Goal: Communication & Community: Participate in discussion

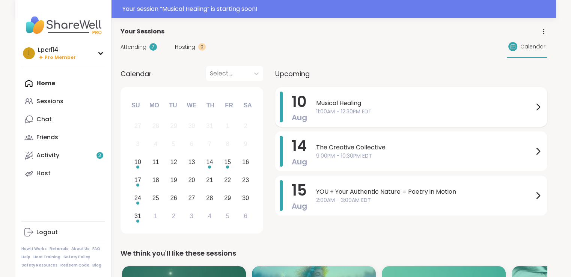
click at [409, 111] on span "11:00AM - 12:30PM EDT" at bounding box center [424, 112] width 217 height 8
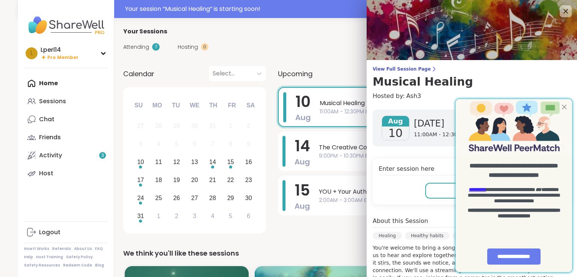
click at [563, 108] on div at bounding box center [564, 107] width 10 height 10
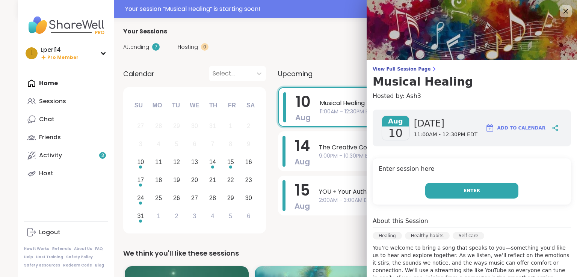
click at [476, 197] on button "Enter" at bounding box center [471, 191] width 93 height 16
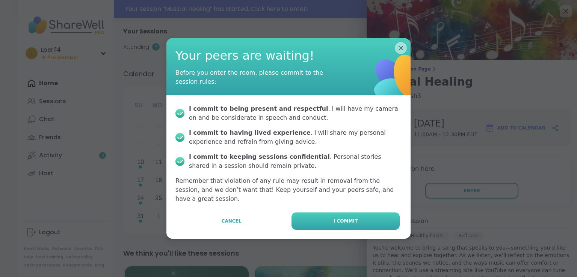
click at [359, 215] on button "I commit" at bounding box center [345, 221] width 108 height 17
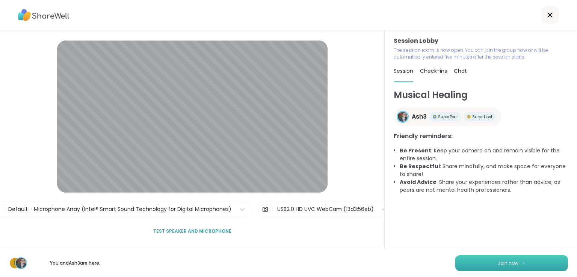
click at [507, 262] on span "Join now" at bounding box center [508, 263] width 21 height 7
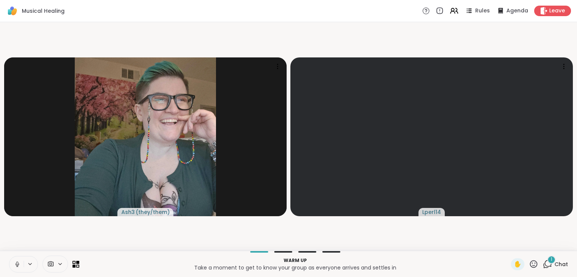
click at [547, 262] on div "1" at bounding box center [551, 260] width 8 height 8
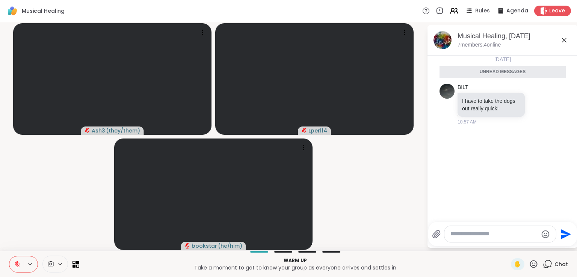
click at [484, 233] on textarea "Type your message" at bounding box center [493, 234] width 87 height 8
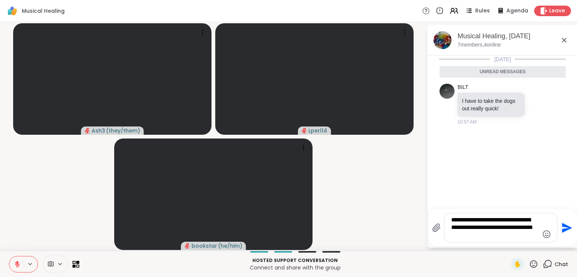
paste textarea "**********"
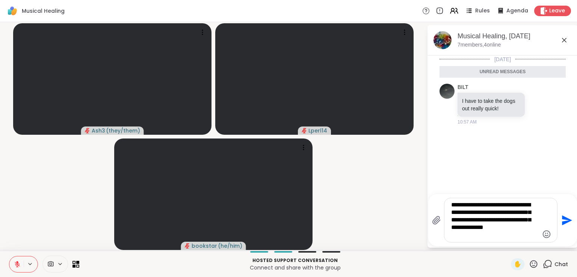
type textarea "**********"
click at [560, 219] on icon "Send" at bounding box center [566, 220] width 12 height 12
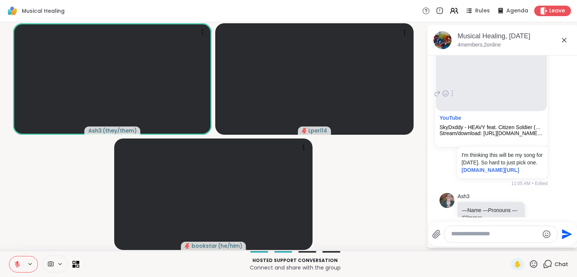
scroll to position [147, 0]
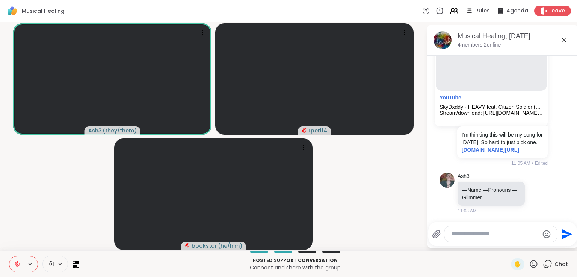
click at [566, 44] on icon at bounding box center [564, 40] width 9 height 9
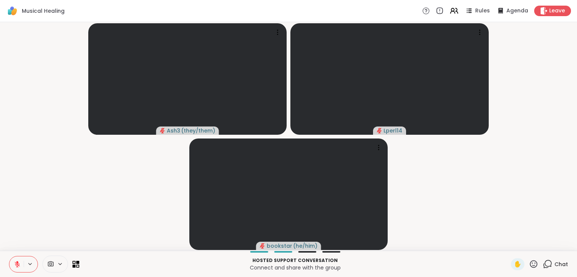
click at [17, 263] on icon at bounding box center [17, 262] width 2 height 3
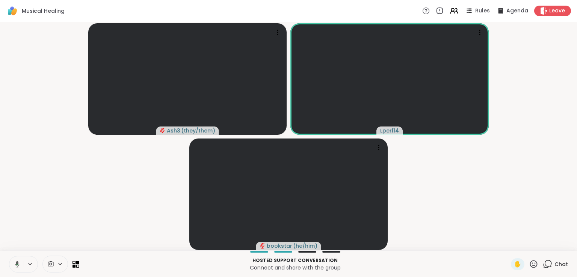
click at [554, 266] on span "Chat" at bounding box center [561, 265] width 14 height 8
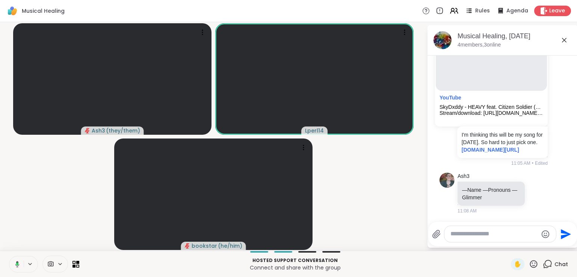
click at [565, 38] on icon at bounding box center [564, 40] width 9 height 9
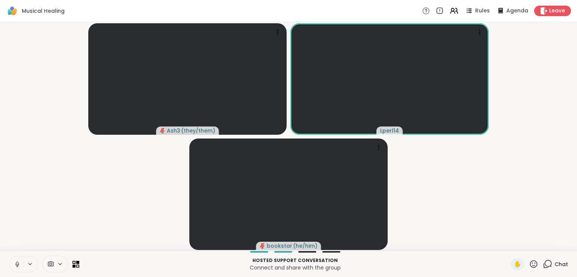
click at [18, 266] on icon at bounding box center [17, 264] width 7 height 7
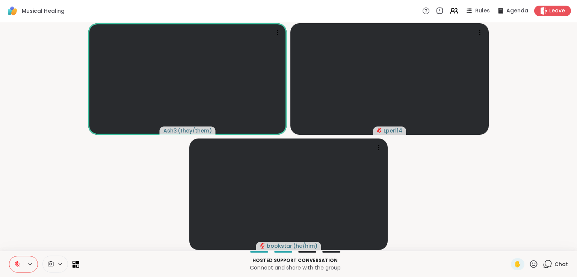
click at [554, 264] on span "Chat" at bounding box center [561, 265] width 14 height 8
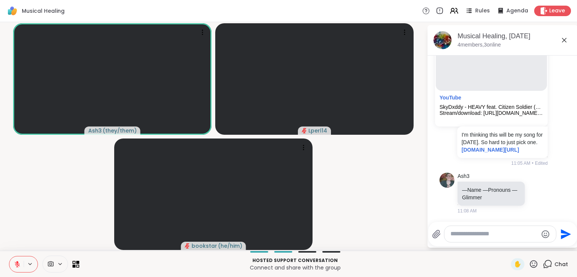
click at [489, 229] on div at bounding box center [500, 234] width 112 height 16
click at [486, 234] on textarea "Type your message" at bounding box center [493, 234] width 87 height 8
type textarea "**********"
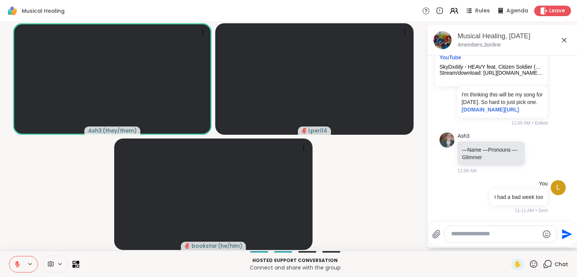
click at [564, 38] on icon at bounding box center [564, 40] width 9 height 9
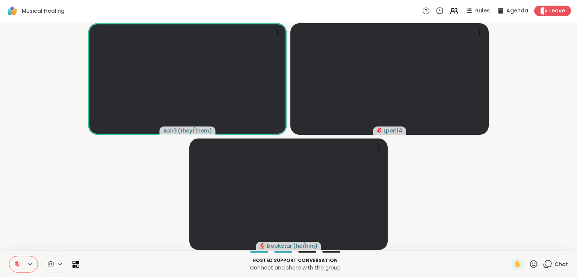
click at [15, 266] on icon at bounding box center [17, 264] width 7 height 7
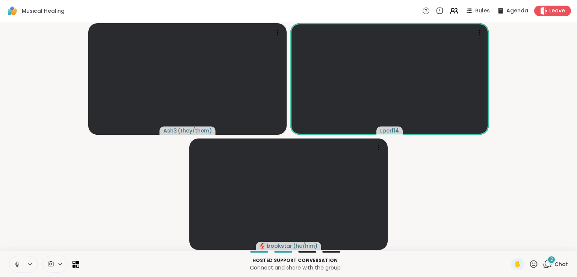
click at [20, 266] on icon at bounding box center [17, 264] width 7 height 7
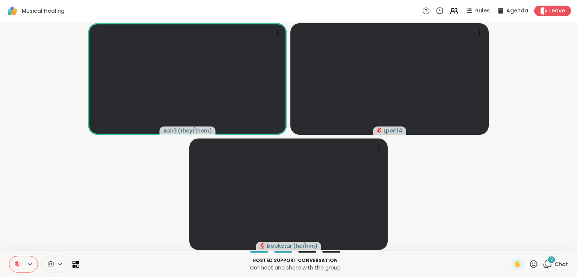
click at [543, 264] on icon at bounding box center [547, 263] width 9 height 9
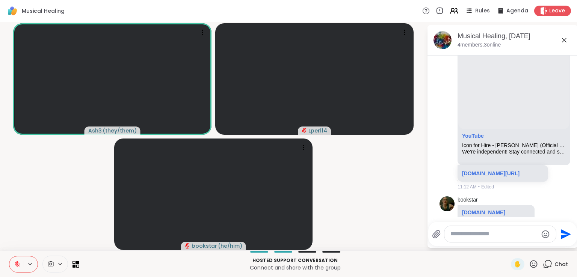
scroll to position [475, 0]
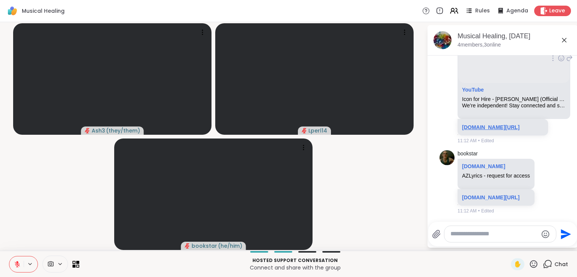
click at [482, 124] on link "[DOMAIN_NAME][URL]" at bounding box center [490, 127] width 57 height 6
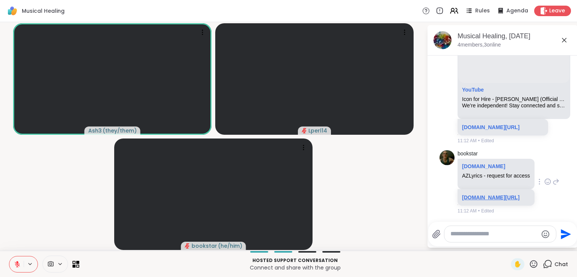
click at [490, 199] on link "[DOMAIN_NAME][URL]" at bounding box center [490, 198] width 57 height 6
click at [565, 40] on icon at bounding box center [564, 40] width 9 height 9
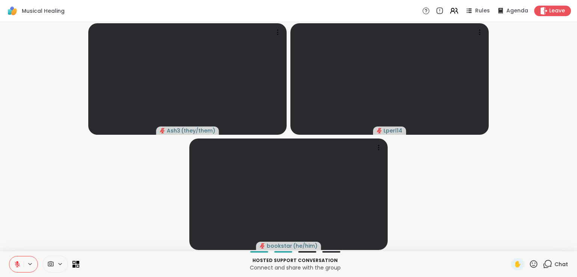
click at [16, 266] on icon at bounding box center [17, 264] width 7 height 7
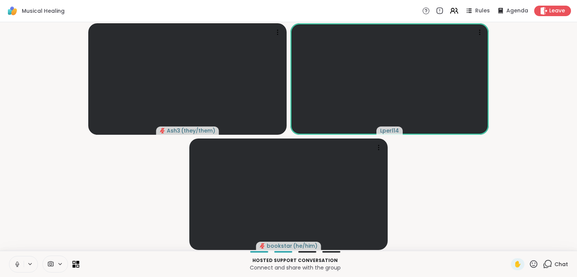
click at [17, 262] on icon at bounding box center [17, 263] width 2 height 3
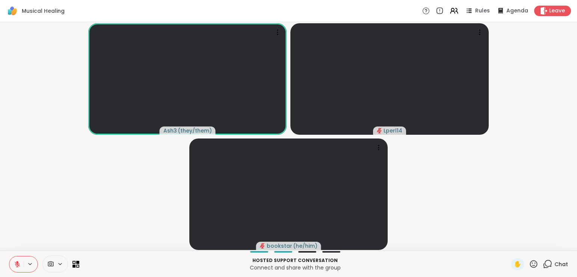
click at [543, 262] on icon at bounding box center [547, 263] width 9 height 9
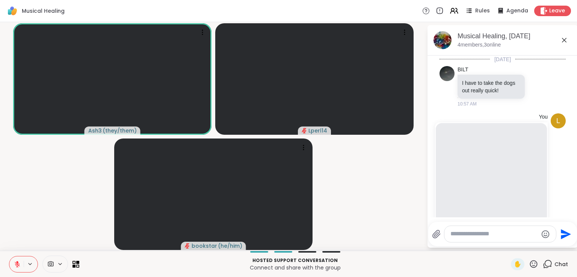
scroll to position [449, 0]
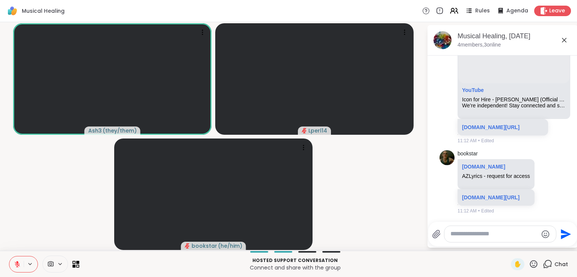
click at [479, 233] on textarea "Type your message" at bounding box center [493, 234] width 87 height 8
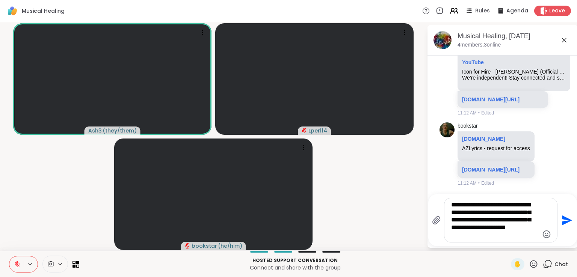
type textarea "**********"
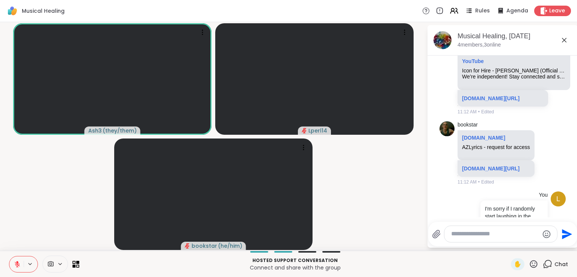
scroll to position [542, 0]
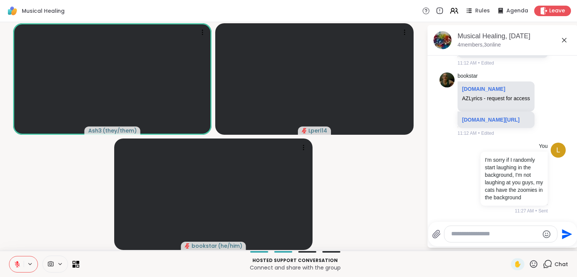
drag, startPoint x: 562, startPoint y: 38, endPoint x: 556, endPoint y: 47, distance: 10.8
click at [562, 39] on icon at bounding box center [564, 40] width 9 height 9
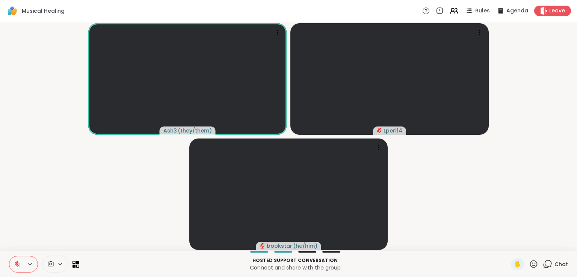
click at [18, 261] on icon at bounding box center [17, 264] width 7 height 7
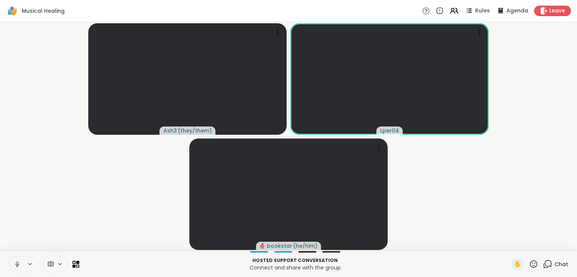
click at [18, 261] on icon at bounding box center [17, 264] width 7 height 7
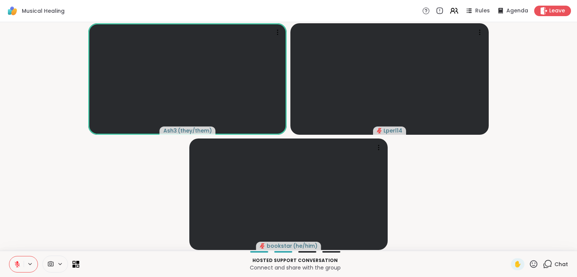
click at [557, 263] on span "Chat" at bounding box center [561, 265] width 14 height 8
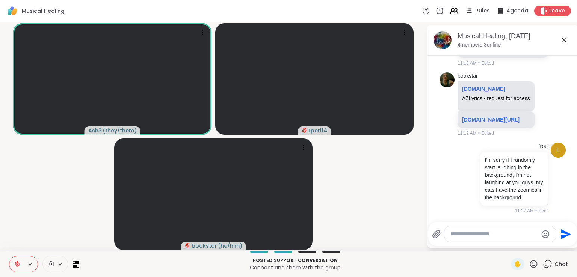
click at [563, 42] on icon at bounding box center [564, 40] width 9 height 9
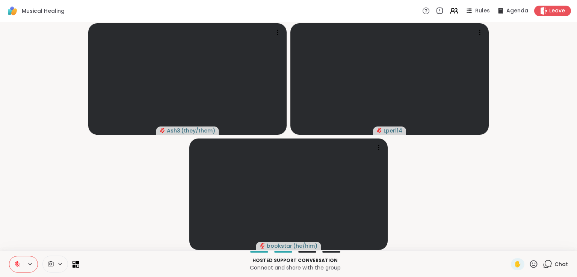
click at [18, 263] on icon at bounding box center [17, 264] width 7 height 7
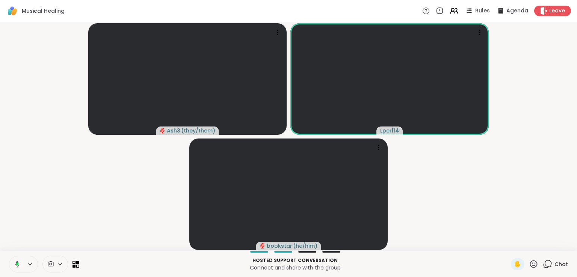
click at [18, 263] on icon at bounding box center [16, 264] width 7 height 7
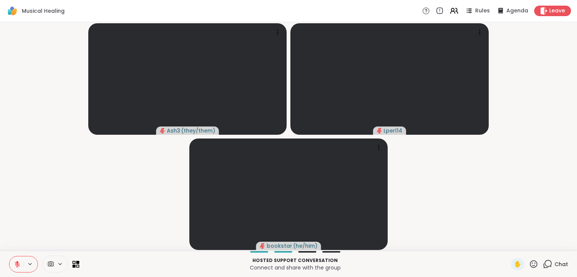
click at [16, 261] on icon at bounding box center [17, 264] width 7 height 7
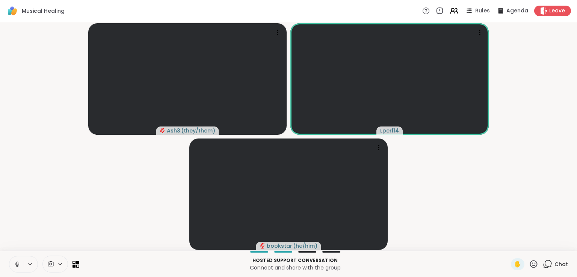
click at [16, 261] on icon at bounding box center [17, 264] width 7 height 7
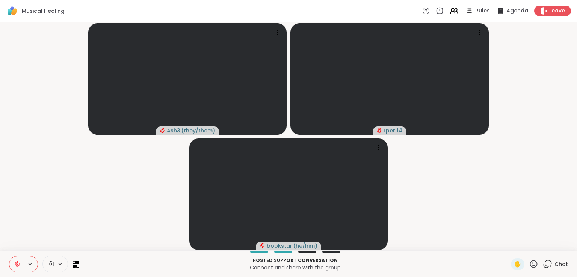
click at [17, 262] on icon at bounding box center [17, 262] width 2 height 3
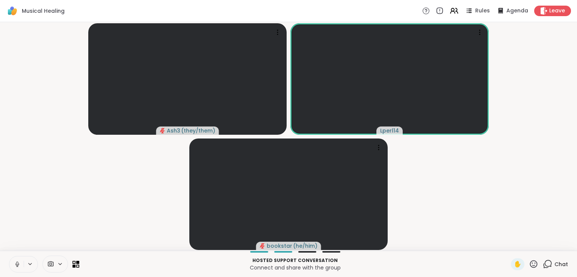
click at [20, 264] on icon at bounding box center [17, 264] width 7 height 7
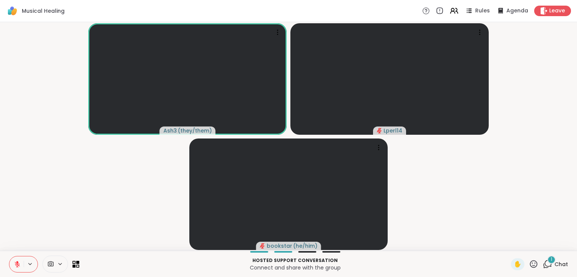
click at [545, 266] on icon at bounding box center [548, 263] width 7 height 7
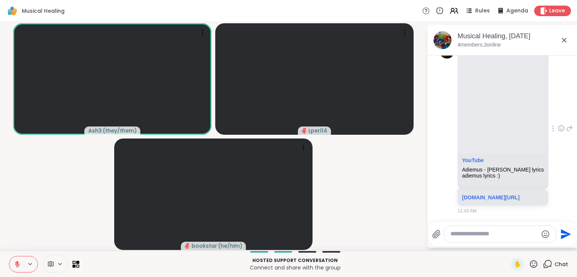
scroll to position [751, 0]
click at [560, 42] on icon at bounding box center [564, 40] width 9 height 9
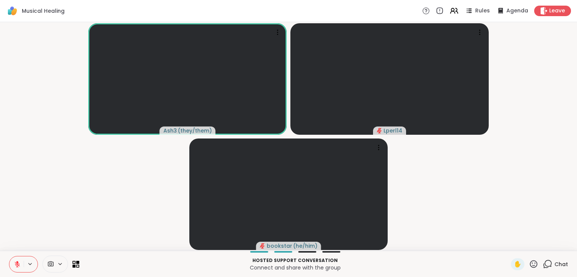
click at [16, 266] on icon at bounding box center [17, 264] width 7 height 7
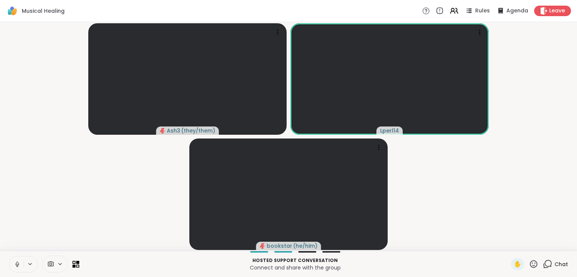
click at [20, 269] on button at bounding box center [16, 264] width 14 height 16
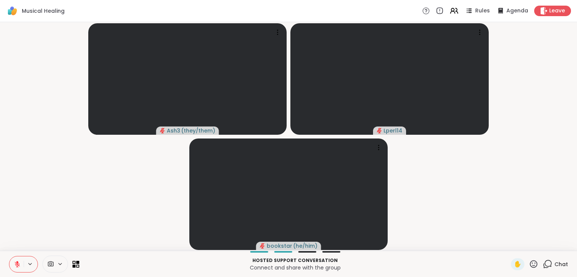
click at [12, 262] on button at bounding box center [16, 264] width 14 height 16
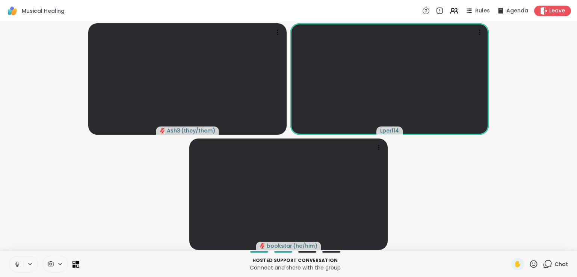
click at [15, 264] on icon at bounding box center [17, 264] width 7 height 7
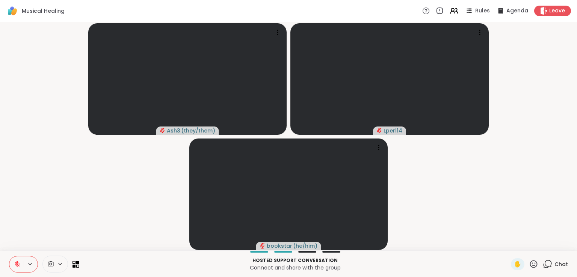
click at [554, 263] on span "Chat" at bounding box center [561, 265] width 14 height 8
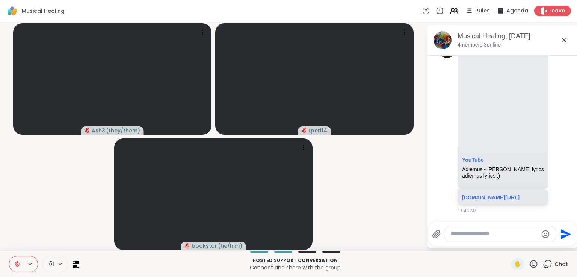
scroll to position [726, 0]
click at [374, 146] on video-player-container "Ash3 ( they/them ) Lperl14 bookstar ( he/him )" at bounding box center [214, 136] width 418 height 223
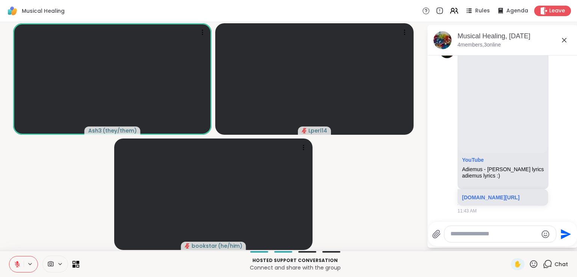
click at [18, 263] on icon at bounding box center [17, 262] width 2 height 3
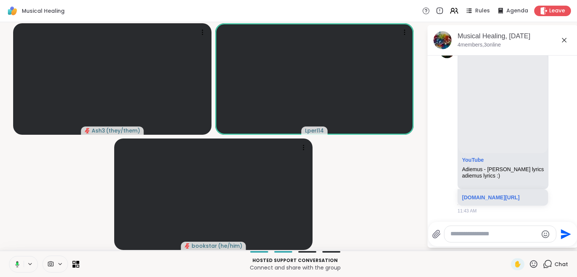
click at [567, 39] on icon at bounding box center [564, 40] width 9 height 9
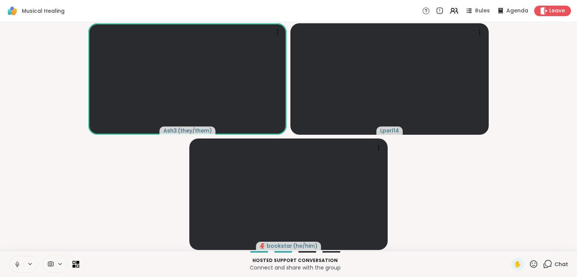
click at [18, 262] on icon at bounding box center [17, 263] width 2 height 3
click at [18, 264] on icon at bounding box center [17, 264] width 7 height 7
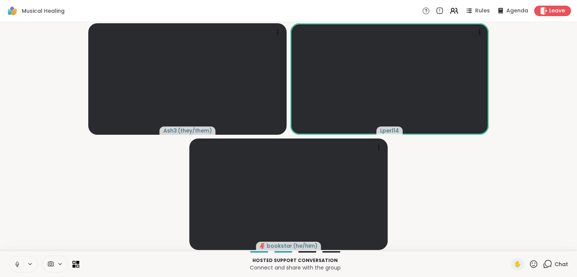
click at [18, 264] on icon at bounding box center [17, 264] width 7 height 7
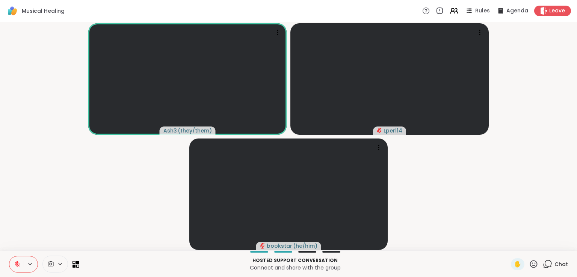
click at [13, 260] on button at bounding box center [16, 264] width 14 height 16
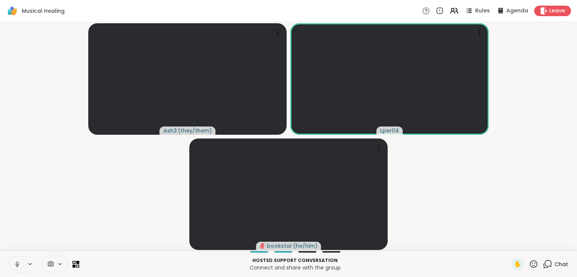
click at [15, 262] on icon at bounding box center [17, 264] width 7 height 7
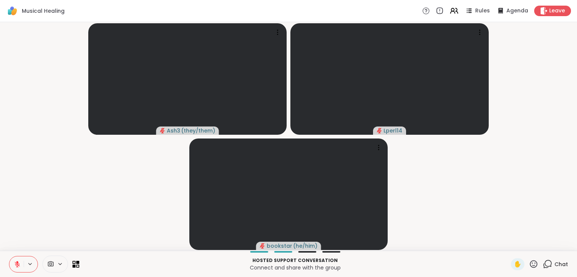
click at [18, 265] on icon at bounding box center [17, 264] width 5 height 5
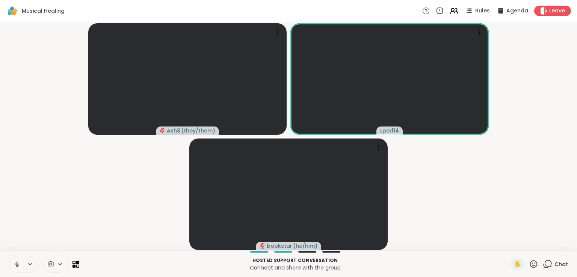
click at [18, 265] on icon at bounding box center [17, 264] width 4 height 2
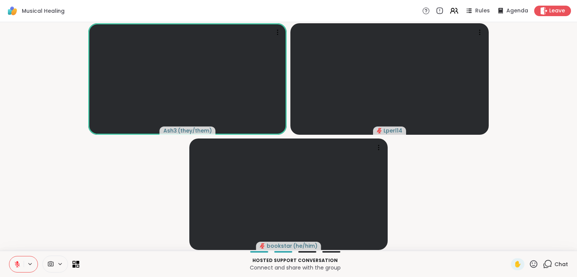
click at [554, 265] on span "Chat" at bounding box center [561, 265] width 14 height 8
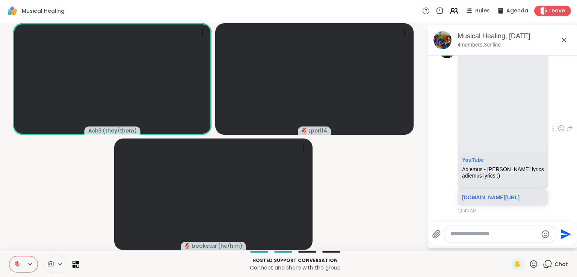
scroll to position [613, 0]
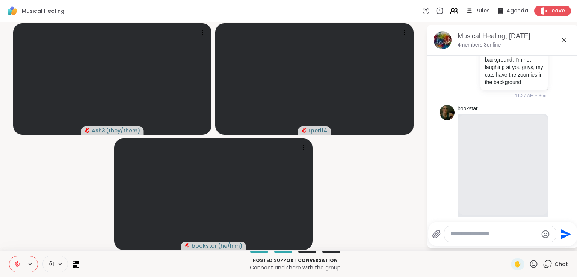
click at [563, 39] on icon at bounding box center [564, 40] width 5 height 5
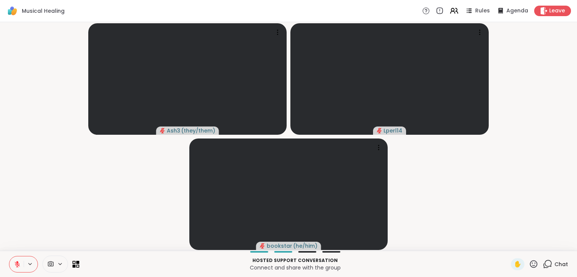
click at [18, 265] on icon at bounding box center [17, 264] width 5 height 5
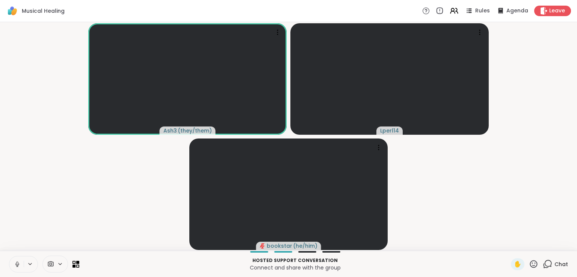
click at [18, 266] on icon at bounding box center [17, 264] width 7 height 7
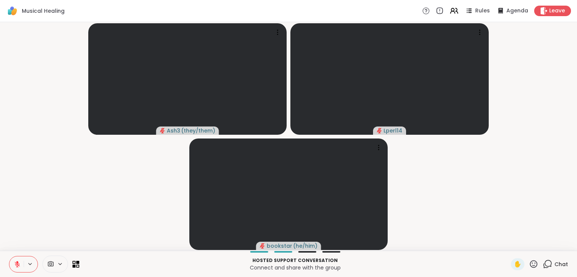
click at [554, 266] on span "Chat" at bounding box center [561, 265] width 14 height 8
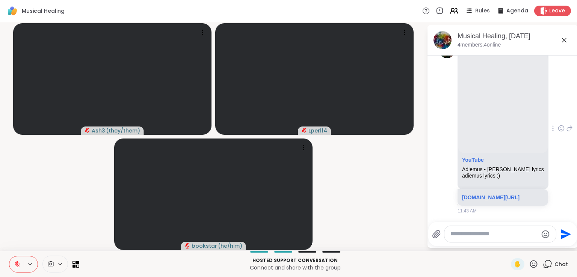
scroll to position [726, 0]
click at [563, 40] on icon at bounding box center [564, 40] width 9 height 9
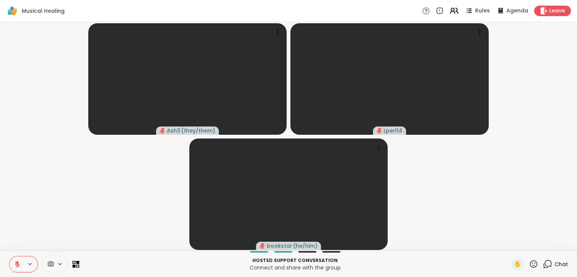
click at [451, 11] on icon at bounding box center [452, 9] width 3 height 3
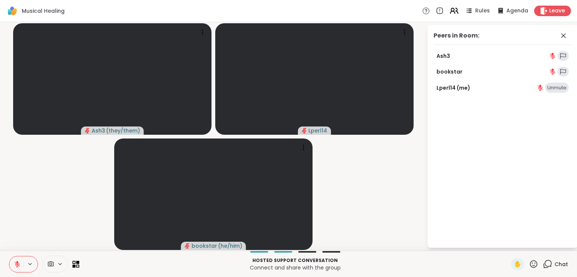
click at [451, 11] on icon at bounding box center [452, 9] width 3 height 3
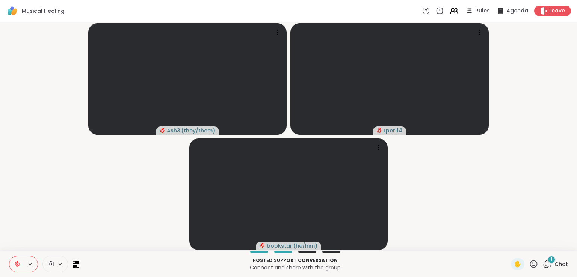
click at [554, 262] on span "Chat" at bounding box center [561, 265] width 14 height 8
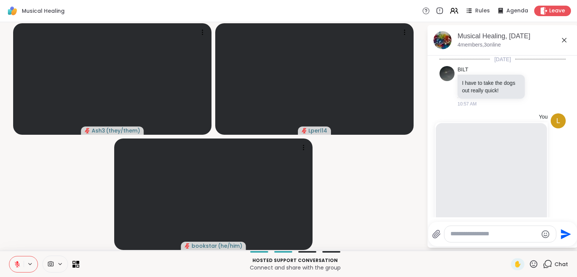
scroll to position [791, 0]
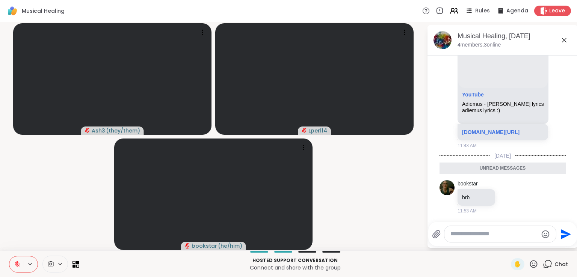
click at [475, 236] on textarea "Type your message" at bounding box center [493, 234] width 87 height 8
paste textarea "**********"
type textarea "**********"
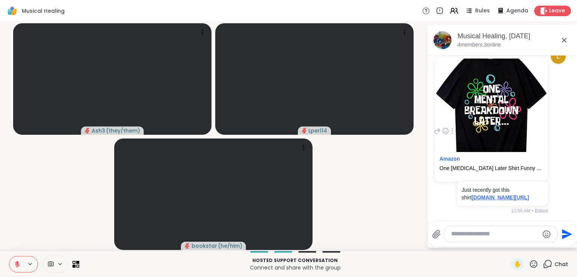
scroll to position [967, 0]
type textarea "**********"
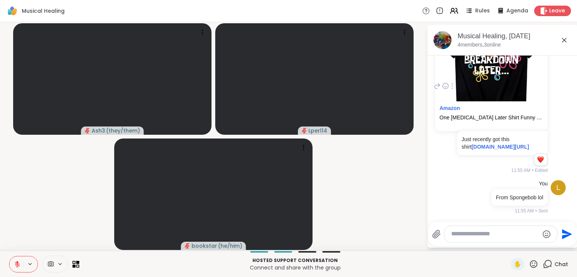
scroll to position [1018, 0]
click at [565, 38] on icon at bounding box center [564, 40] width 9 height 9
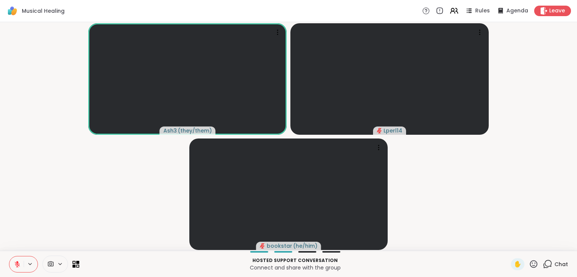
click at [554, 267] on span "Chat" at bounding box center [561, 265] width 14 height 8
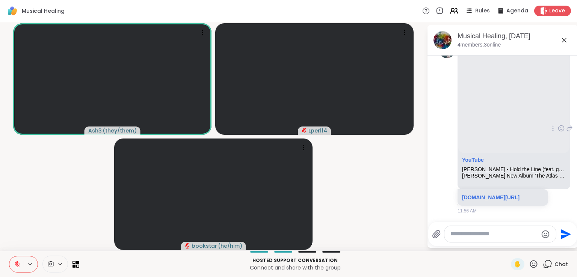
scroll to position [1210, 0]
click at [503, 195] on link "[DOMAIN_NAME][URL]" at bounding box center [490, 198] width 57 height 6
click at [563, 44] on icon at bounding box center [564, 40] width 9 height 9
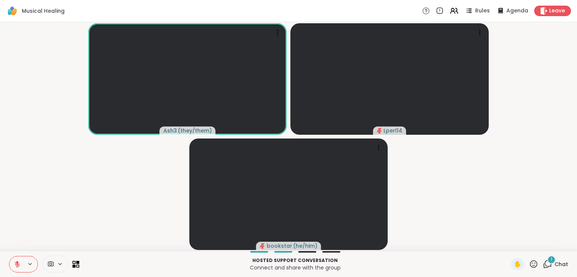
click at [547, 268] on div "1 Chat" at bounding box center [555, 264] width 25 height 12
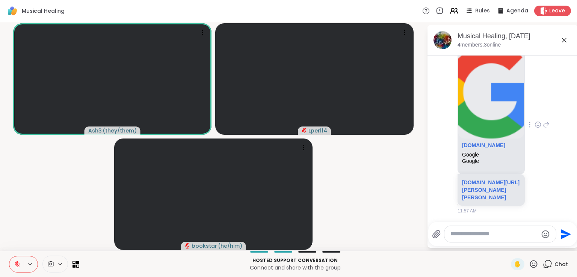
scroll to position [1533, 0]
click at [490, 180] on link "[DOMAIN_NAME][URL][PERSON_NAME][PERSON_NAME]" at bounding box center [490, 190] width 57 height 21
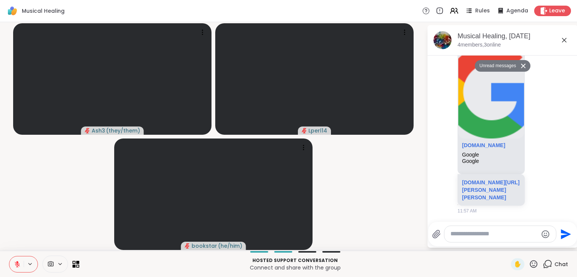
click at [563, 43] on icon at bounding box center [564, 40] width 9 height 9
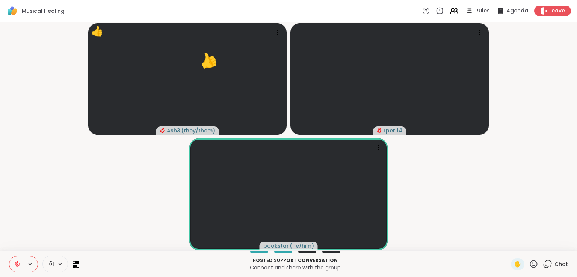
click at [555, 268] on div "Chat" at bounding box center [555, 264] width 25 height 12
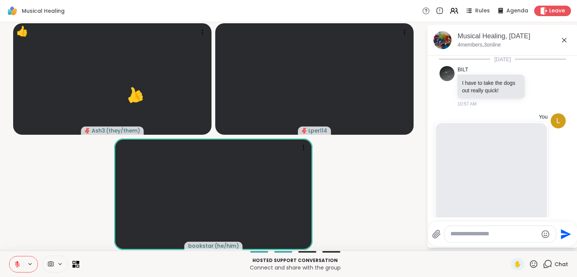
scroll to position [1508, 0]
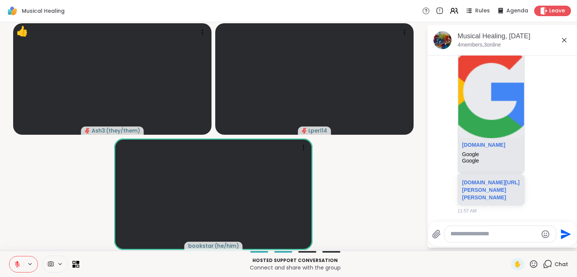
click at [496, 235] on textarea "Type your message" at bounding box center [493, 234] width 87 height 8
paste textarea "**********"
type textarea "**********"
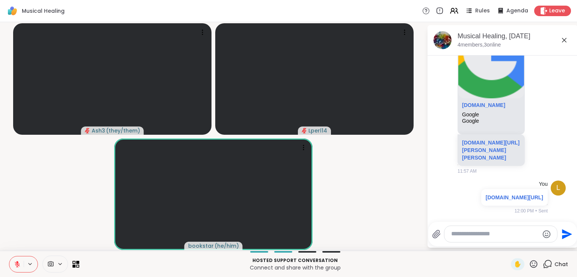
scroll to position [1585, 0]
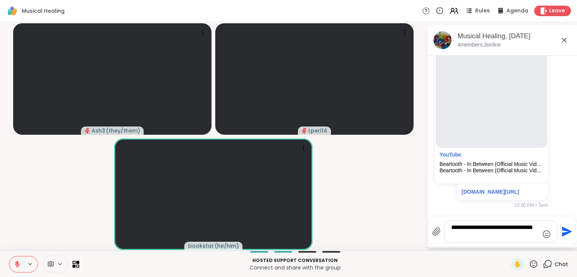
type textarea "**********"
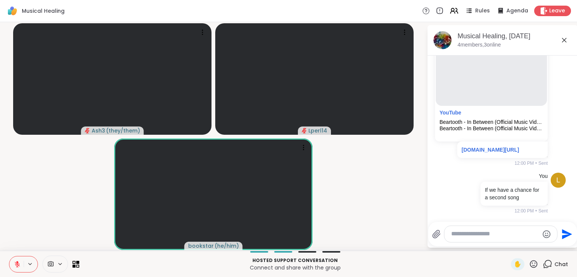
scroll to position [1649, 0]
click at [567, 43] on icon at bounding box center [564, 40] width 9 height 9
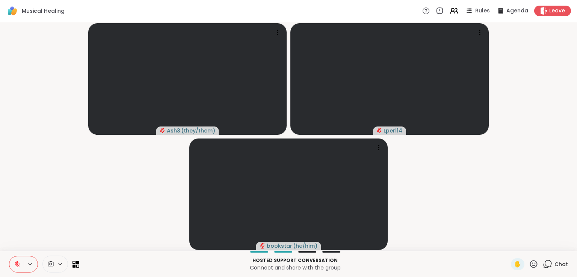
click at [548, 269] on div "Chat" at bounding box center [555, 264] width 25 height 12
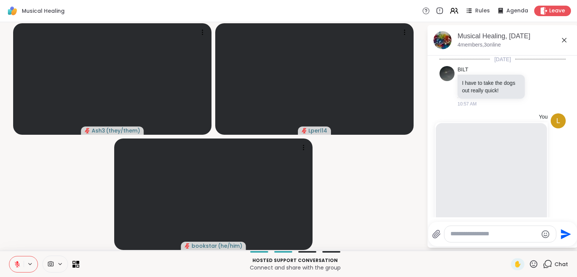
scroll to position [1762, 0]
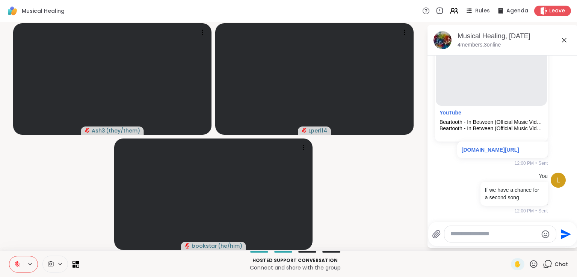
click at [488, 235] on textarea "Type your message" at bounding box center [493, 234] width 87 height 8
paste textarea "**********"
type textarea "**********"
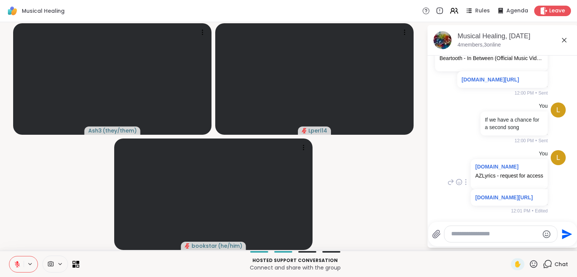
scroll to position [1742, 0]
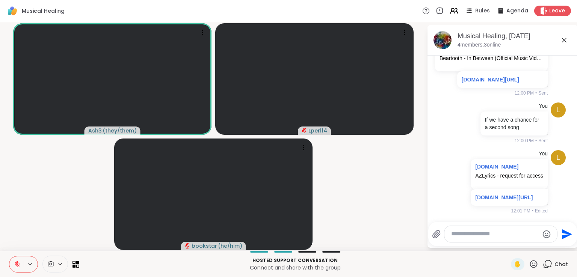
click at [563, 41] on icon at bounding box center [564, 40] width 5 height 5
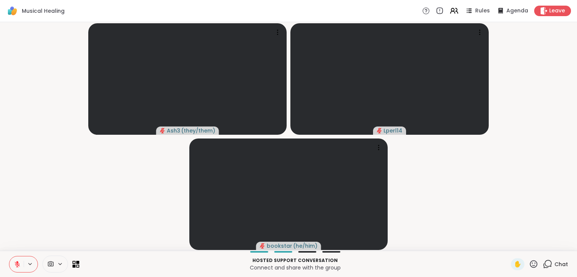
click at [15, 266] on icon at bounding box center [17, 264] width 7 height 7
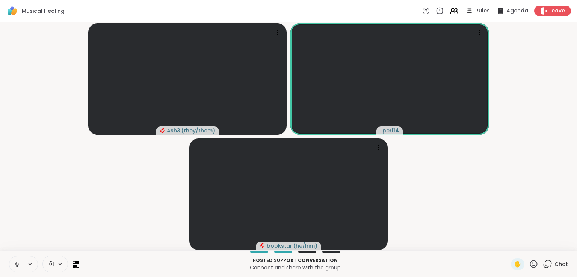
click at [16, 265] on icon at bounding box center [17, 264] width 4 height 2
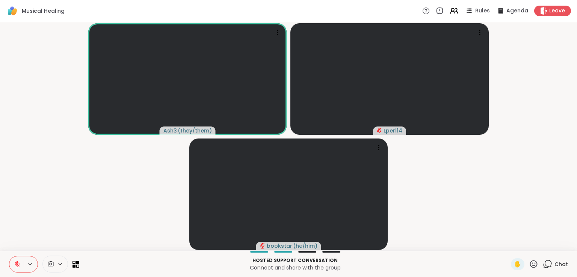
click at [16, 261] on icon at bounding box center [17, 264] width 7 height 7
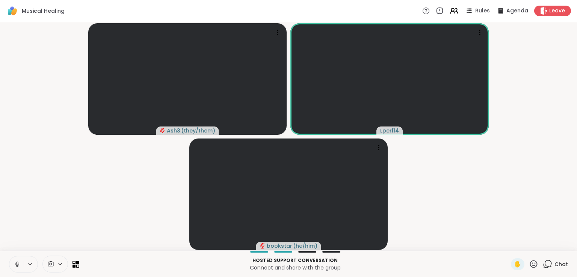
click at [12, 265] on button at bounding box center [16, 264] width 14 height 16
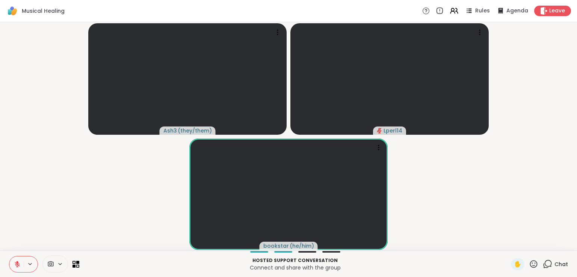
click at [547, 260] on div "Chat" at bounding box center [555, 264] width 25 height 12
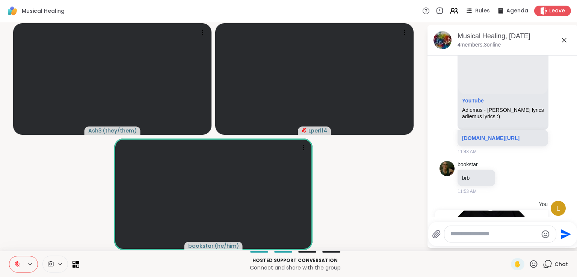
scroll to position [751, 0]
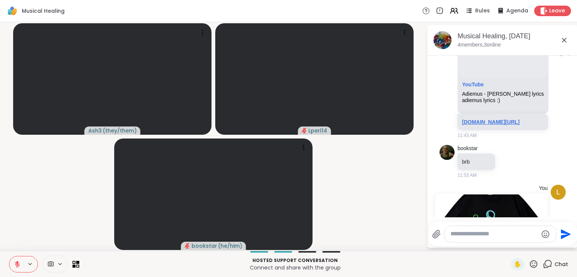
click at [490, 125] on link "[DOMAIN_NAME][URL]" at bounding box center [490, 122] width 57 height 6
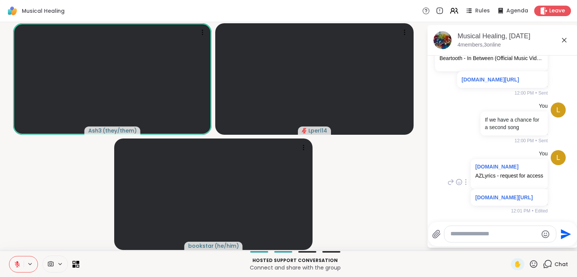
scroll to position [1765, 0]
click at [565, 41] on icon at bounding box center [564, 40] width 9 height 9
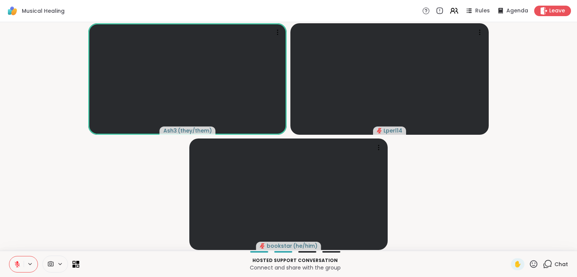
click at [21, 263] on button at bounding box center [16, 264] width 14 height 16
click at [15, 270] on button at bounding box center [16, 264] width 14 height 16
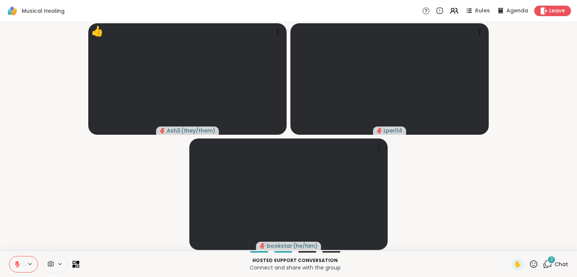
click at [544, 264] on icon at bounding box center [547, 263] width 9 height 9
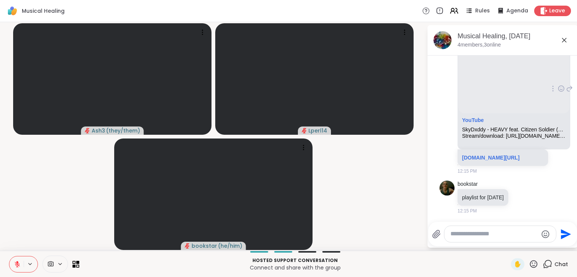
scroll to position [2105, 0]
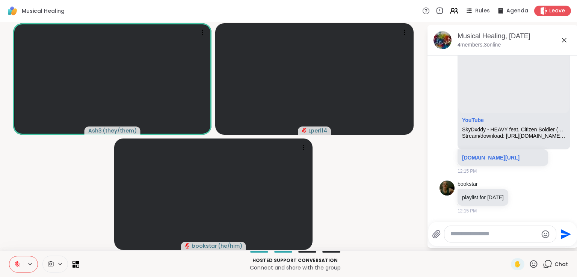
click at [15, 261] on icon at bounding box center [17, 264] width 7 height 7
click at [18, 257] on div "Hosted support conversation Connect and share with the group ✋ Chat" at bounding box center [288, 264] width 577 height 26
click at [371, 190] on video-player-container "Ash3 ( they/them ) Lperl14 bookstar ( he/him )" at bounding box center [214, 136] width 418 height 223
click at [563, 39] on icon at bounding box center [564, 40] width 9 height 9
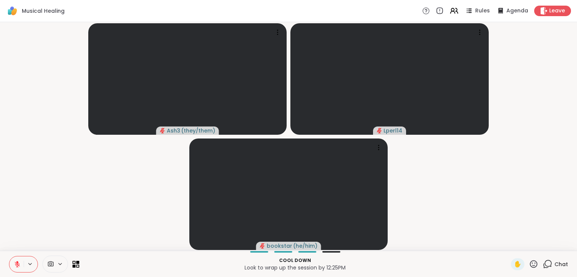
click at [15, 262] on icon at bounding box center [17, 264] width 7 height 7
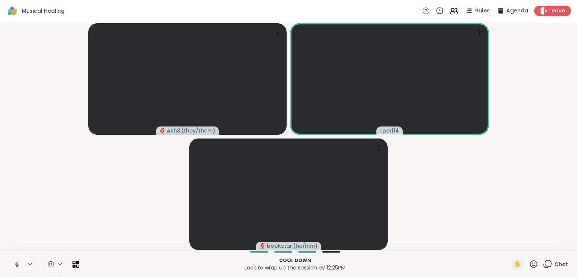
click at [18, 265] on icon at bounding box center [17, 264] width 7 height 7
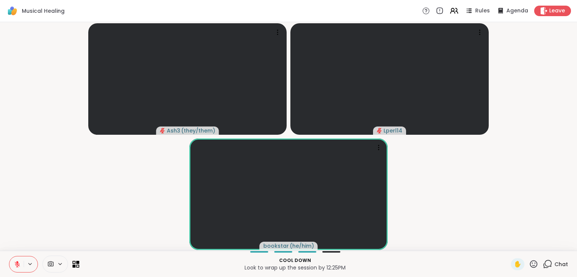
click at [556, 266] on span "Chat" at bounding box center [561, 265] width 14 height 8
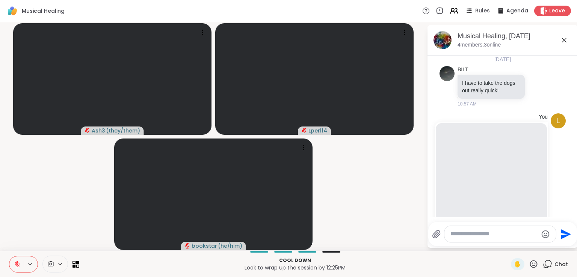
scroll to position [2079, 0]
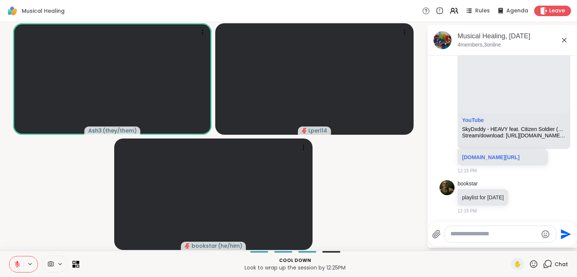
click at [563, 38] on icon at bounding box center [564, 40] width 9 height 9
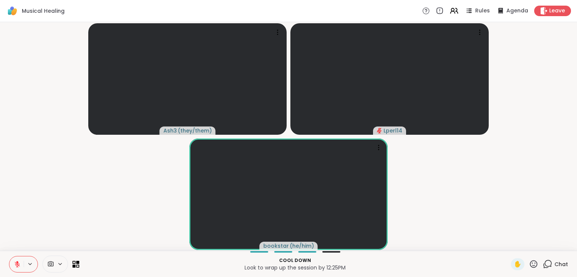
click at [543, 267] on icon at bounding box center [547, 263] width 9 height 9
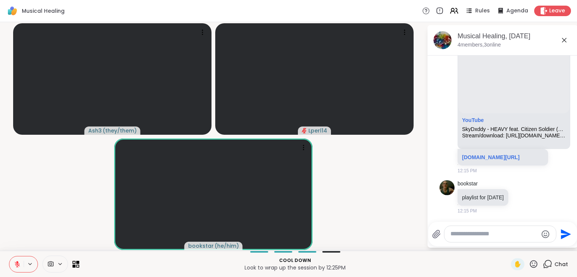
click at [563, 37] on icon at bounding box center [564, 40] width 9 height 9
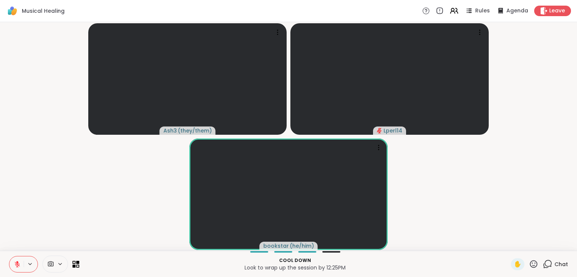
click at [548, 263] on div "Chat" at bounding box center [555, 264] width 25 height 12
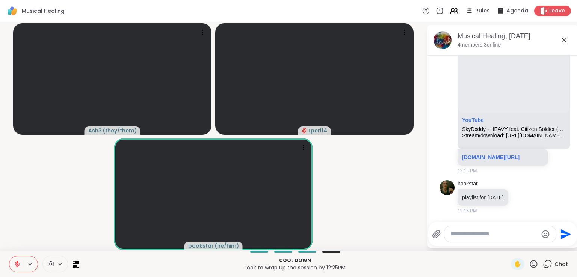
click at [490, 235] on textarea "Type your message" at bounding box center [493, 234] width 87 height 8
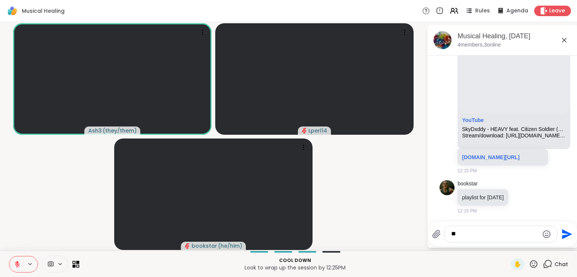
type textarea "*"
click at [396, 214] on video-player-container "Ash3 ( they/them ) Lperl14 bookstar ( he/him )" at bounding box center [214, 136] width 418 height 223
click at [564, 42] on icon at bounding box center [564, 40] width 9 height 9
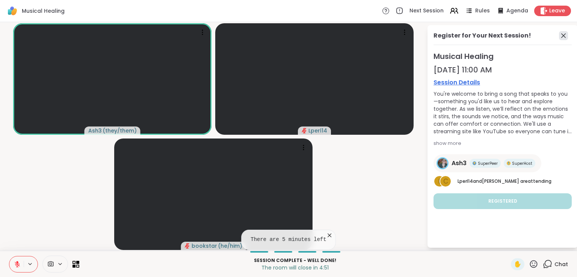
click at [563, 35] on icon at bounding box center [563, 35] width 5 height 5
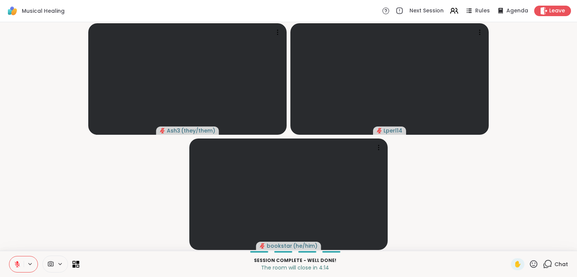
click at [548, 266] on div "Chat" at bounding box center [555, 264] width 25 height 12
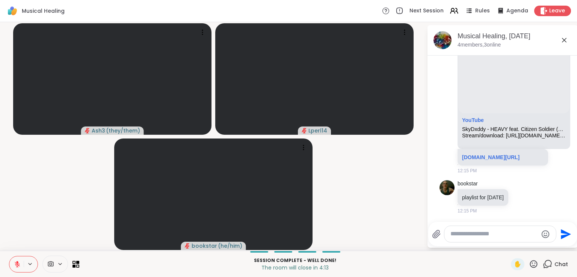
click at [485, 235] on textarea "Type your message" at bounding box center [493, 234] width 87 height 8
type textarea "**********"
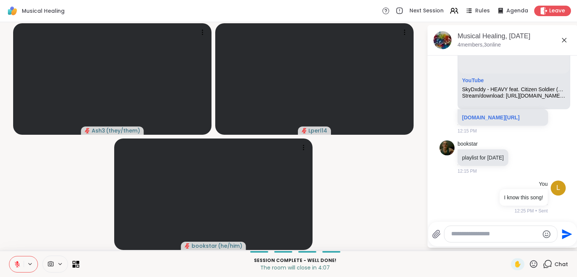
click at [564, 39] on icon at bounding box center [564, 40] width 9 height 9
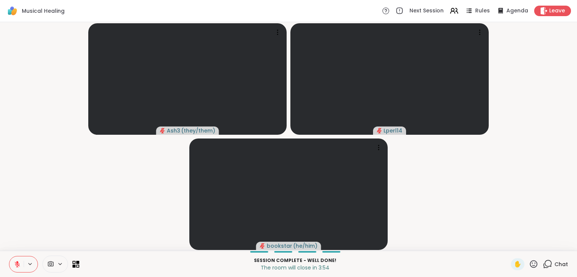
click at [554, 261] on span "Chat" at bounding box center [561, 265] width 14 height 8
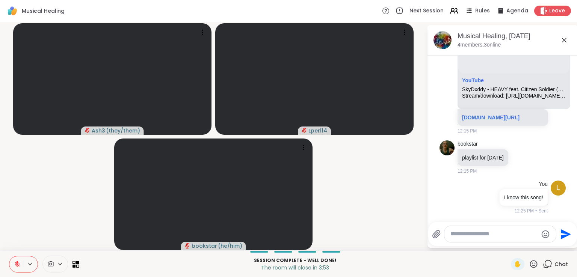
click at [494, 232] on textarea "Type your message" at bounding box center [493, 234] width 87 height 8
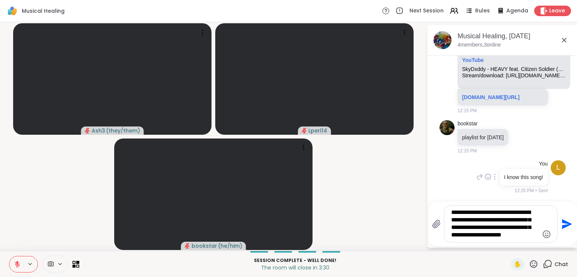
scroll to position [2139, 0]
type textarea "**********"
click at [566, 223] on icon "Send" at bounding box center [567, 224] width 10 height 10
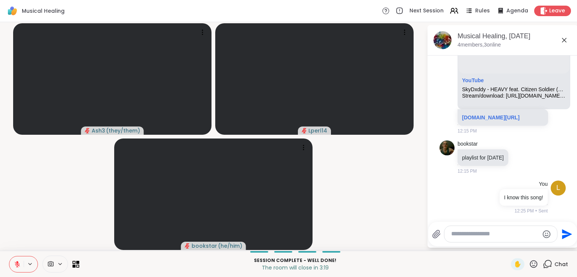
scroll to position [2204, 0]
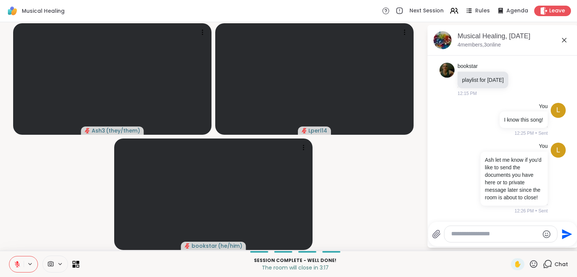
click at [563, 42] on icon at bounding box center [564, 40] width 9 height 9
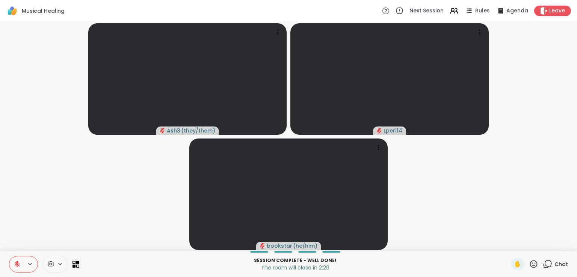
click at [546, 267] on icon at bounding box center [547, 263] width 9 height 9
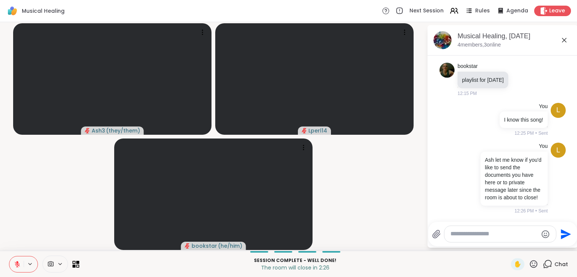
click at [564, 39] on icon at bounding box center [564, 40] width 9 height 9
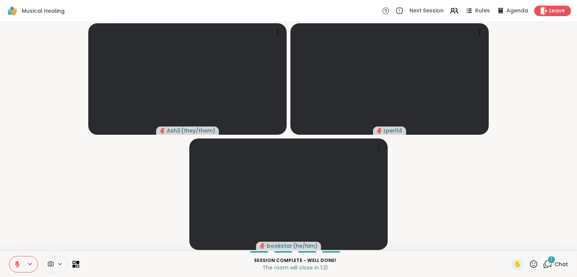
click at [554, 267] on span "Chat" at bounding box center [561, 265] width 14 height 8
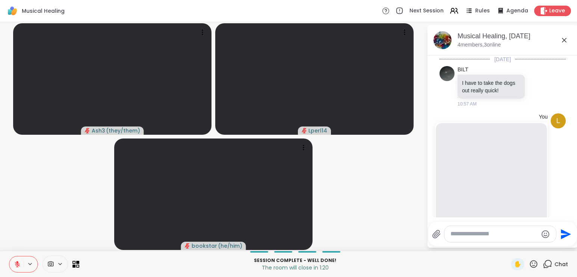
scroll to position [2335, 0]
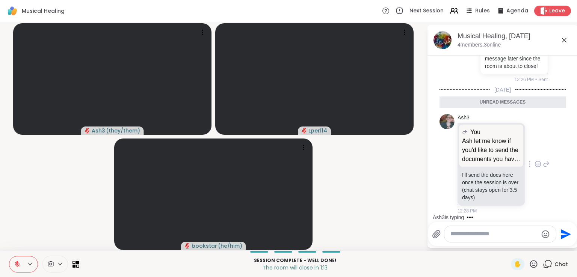
click at [534, 163] on icon at bounding box center [537, 164] width 7 height 8
click at [518, 153] on div "Select Reaction: Thumbs up" at bounding box center [521, 152] width 7 height 7
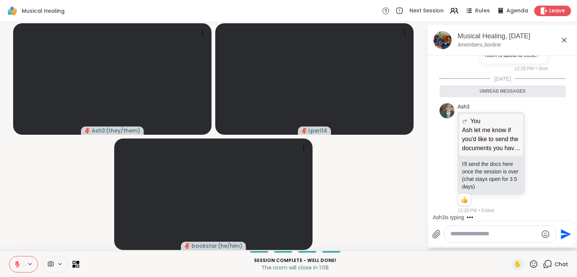
click at [567, 42] on icon at bounding box center [564, 40] width 9 height 9
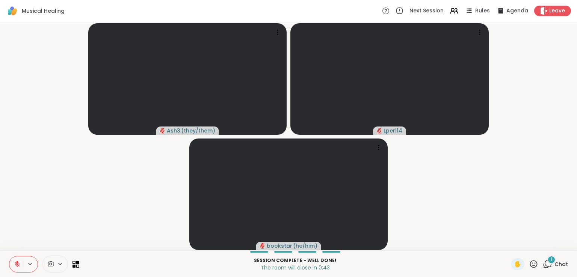
click at [547, 261] on div "1" at bounding box center [551, 260] width 8 height 8
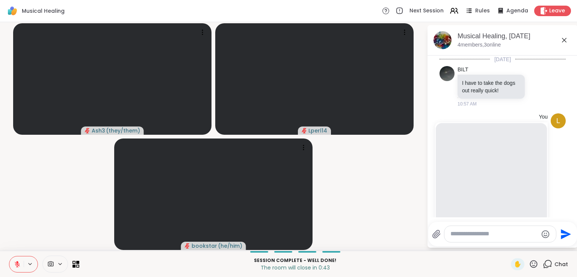
scroll to position [2474, 0]
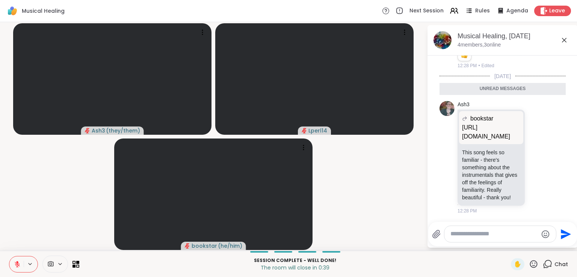
click at [489, 235] on textarea "Type your message" at bounding box center [493, 234] width 87 height 8
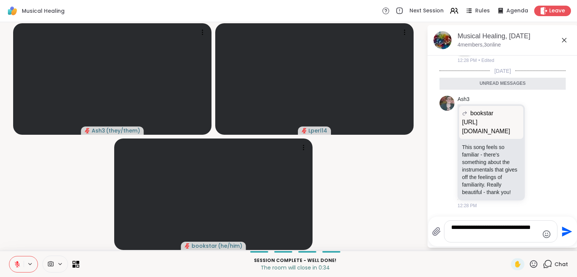
type textarea "**********"
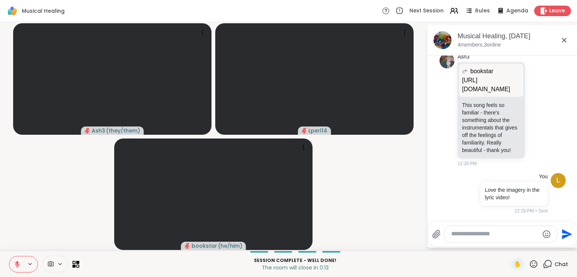
click at [17, 262] on icon at bounding box center [17, 262] width 2 height 3
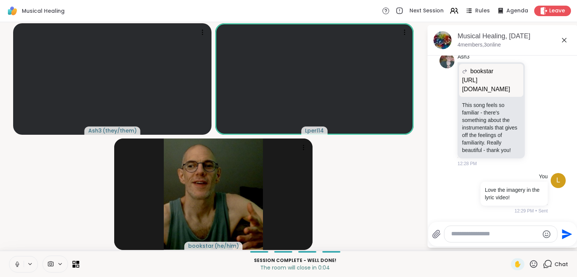
click at [565, 43] on icon at bounding box center [564, 40] width 9 height 9
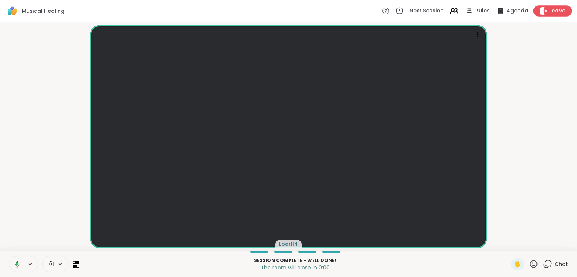
click at [554, 9] on span "Leave" at bounding box center [557, 11] width 17 height 8
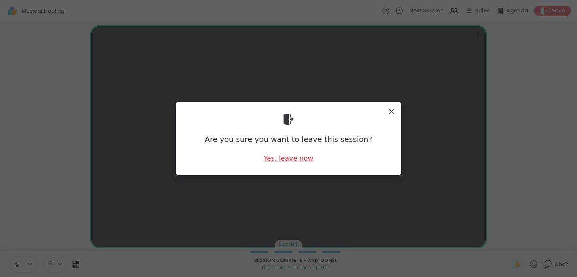
click at [300, 162] on div "Yes, leave now" at bounding box center [289, 158] width 50 height 9
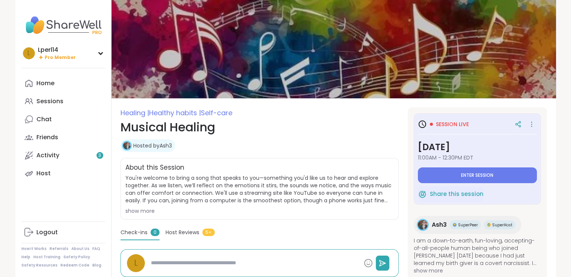
type textarea "*"
